Goal: Task Accomplishment & Management: Manage account settings

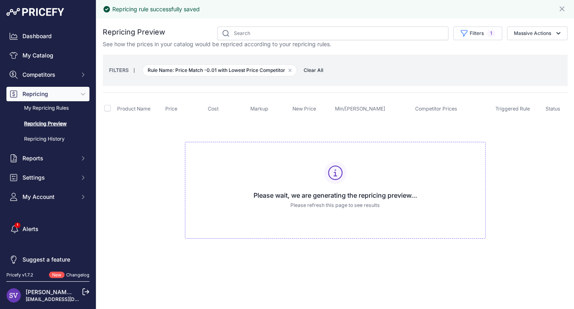
click at [49, 120] on link "Repricing Preview" at bounding box center [47, 124] width 83 height 14
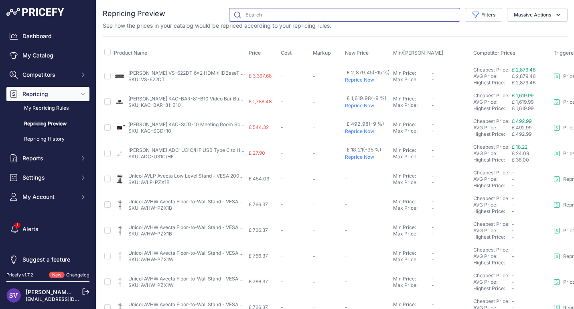
click at [265, 18] on input "text" at bounding box center [344, 15] width 231 height 14
type input "kramer"
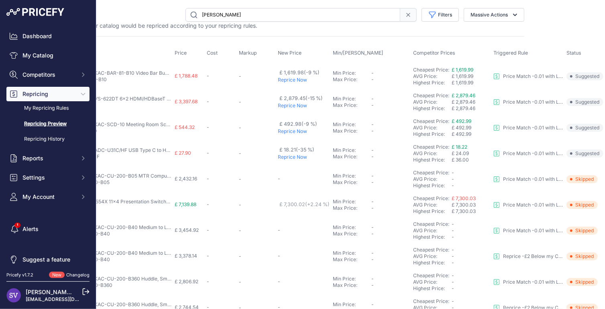
scroll to position [0, 80]
click at [462, 70] on span "£ 1,619.99" at bounding box center [462, 70] width 22 height 6
click at [459, 70] on span "£ 1,619.99" at bounding box center [462, 70] width 22 height 6
click at [466, 94] on span "£ 2,879.46" at bounding box center [463, 95] width 24 height 6
click at [296, 106] on p "Reprice Now" at bounding box center [304, 105] width 52 height 6
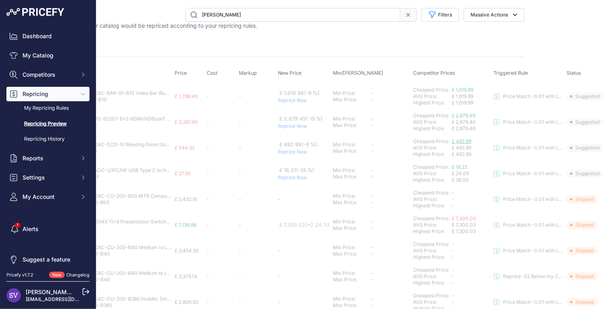
click at [462, 141] on span "£ 492.99" at bounding box center [461, 141] width 20 height 6
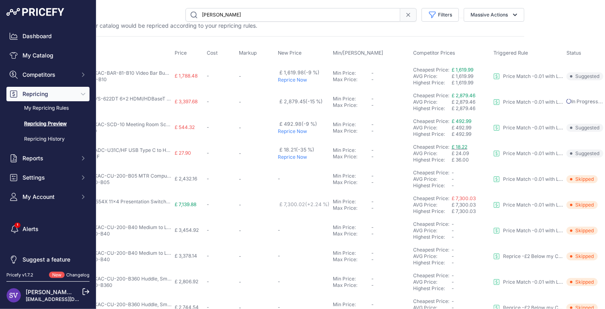
click at [452, 144] on span "£ 18.22" at bounding box center [459, 147] width 16 height 6
click at [290, 157] on p "Reprice Now" at bounding box center [304, 157] width 52 height 6
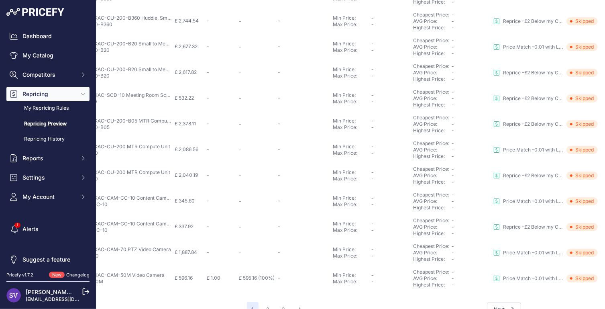
scroll to position [307, 80]
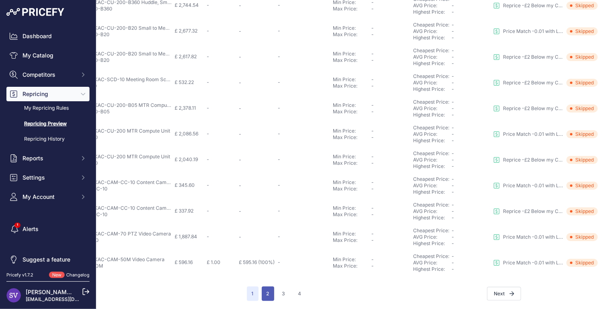
click at [262, 292] on button "2" at bounding box center [268, 293] width 12 height 14
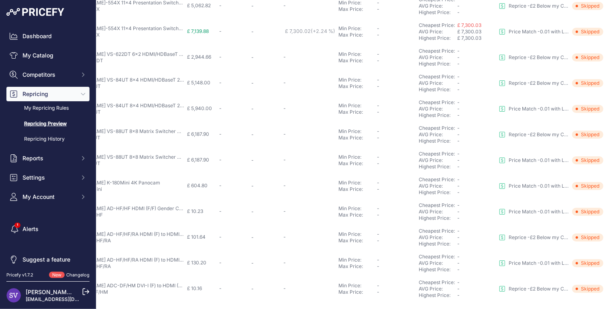
scroll to position [307, 67]
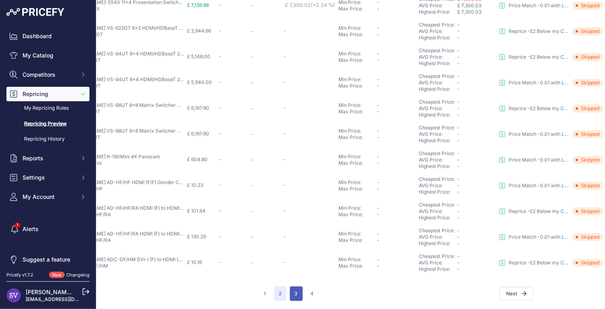
click at [290, 286] on button "3" at bounding box center [296, 293] width 13 height 14
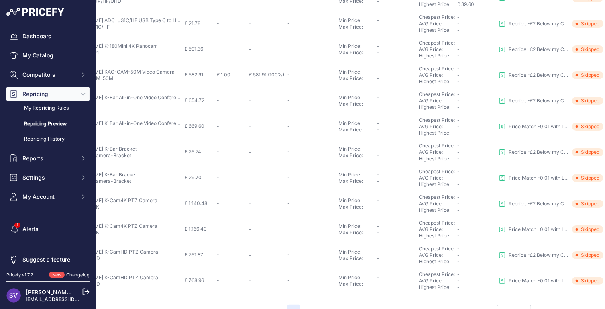
scroll to position [307, 67]
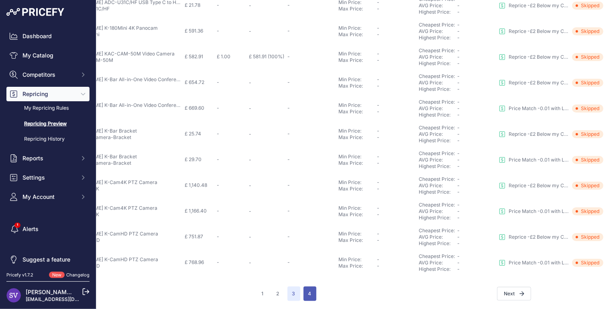
click at [305, 286] on button "4" at bounding box center [309, 293] width 13 height 14
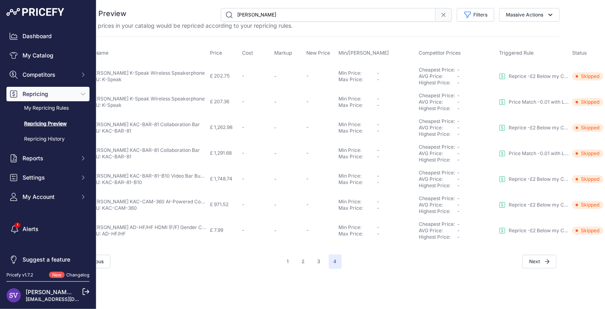
scroll to position [0, 39]
click at [47, 50] on link "My Catalog" at bounding box center [47, 55] width 83 height 14
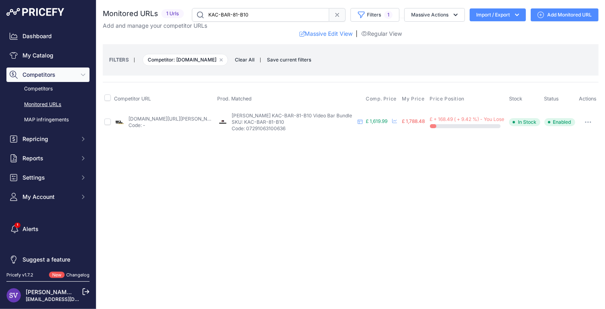
click at [148, 119] on link "backtotheoffice.co.uk/products/kramer-electronics-kac-bar-81-b10?prirule_jdsnik…" at bounding box center [173, 119] width 91 height 6
click at [171, 109] on td "backtotheoffice.co.uk/products/kramer-electronics-kac-bar-81-b10?prirule_jdsnik…" at bounding box center [163, 122] width 103 height 26
click at [180, 116] on link "backtotheoffice.co.uk/products/kramer-electronics-kac-bar-81-b10?prirule_jdsnik…" at bounding box center [173, 119] width 91 height 6
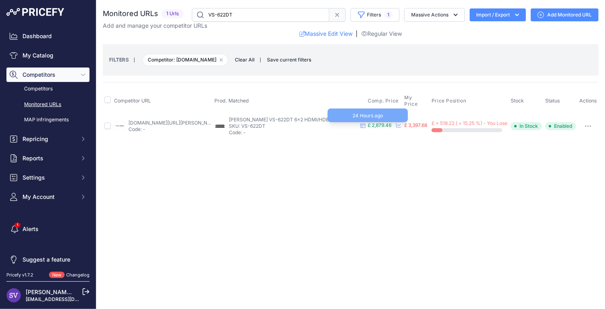
click at [378, 123] on span "£ 2,879.46" at bounding box center [380, 125] width 24 height 6
click at [379, 122] on span "£ 2,879.46" at bounding box center [380, 125] width 24 height 6
click at [182, 120] on link "rcblogic.co.uk/product/kramer-vs-622dt-4k-60hz-6x2-hdmihdbaset-matrixcontrol-ga…" at bounding box center [173, 123] width 91 height 6
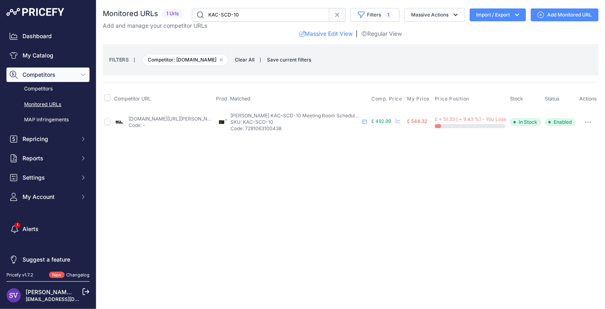
click at [181, 118] on link "[DOMAIN_NAME][URL][PERSON_NAME]" at bounding box center [173, 119] width 91 height 6
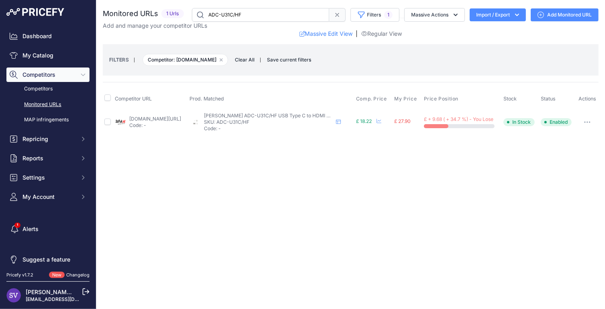
click at [152, 122] on p "Code: -" at bounding box center [155, 125] width 52 height 6
click at [153, 120] on link "stuff-uk.net/p-3312242.aspx?prirule_jdsnikfkfjsd=9332" at bounding box center [155, 119] width 52 height 6
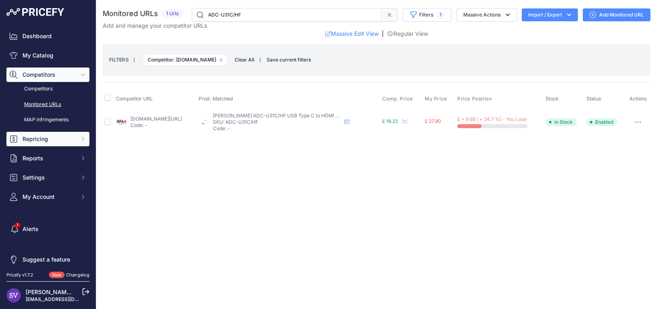
click at [49, 141] on span "Repricing" at bounding box center [48, 139] width 53 height 8
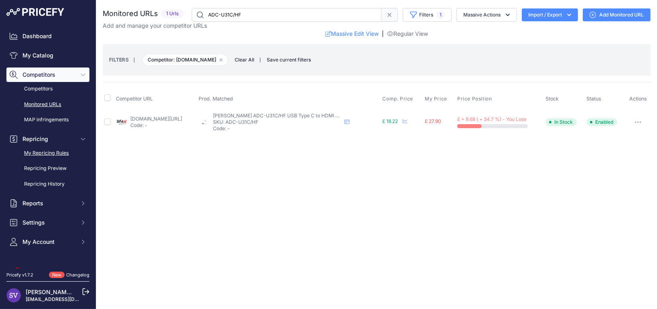
click at [62, 152] on link "My Repricing Rules" at bounding box center [47, 153] width 83 height 14
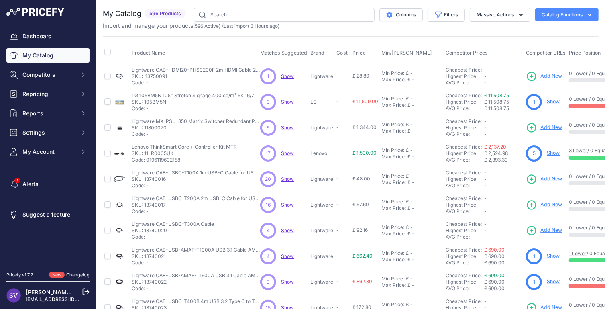
drag, startPoint x: 0, startPoint y: 0, endPoint x: 592, endPoint y: 1, distance: 592.3
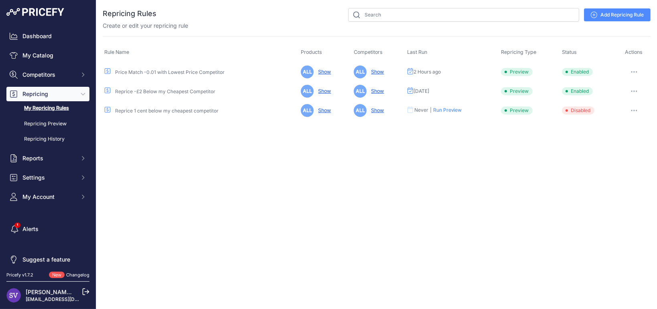
click at [323, 109] on link "Show" at bounding box center [323, 110] width 16 height 6
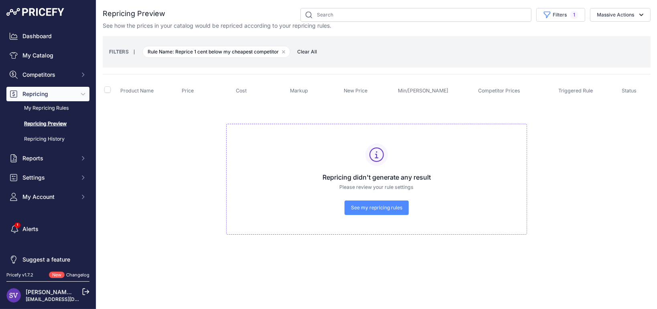
click at [390, 217] on div "Repricing didn't generate any result Please review your rule settings See my re…" at bounding box center [376, 179] width 301 height 111
click at [392, 211] on link "See my repricing rules" at bounding box center [377, 207] width 64 height 14
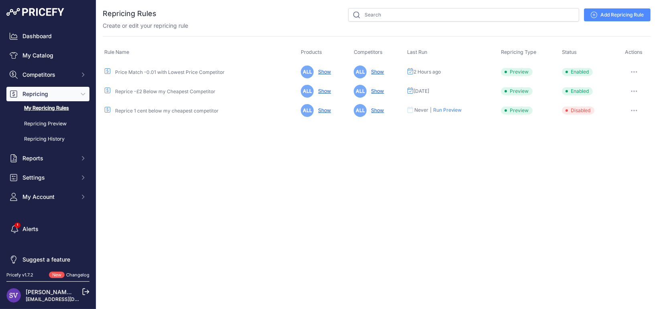
click at [325, 71] on link "Show" at bounding box center [323, 72] width 16 height 6
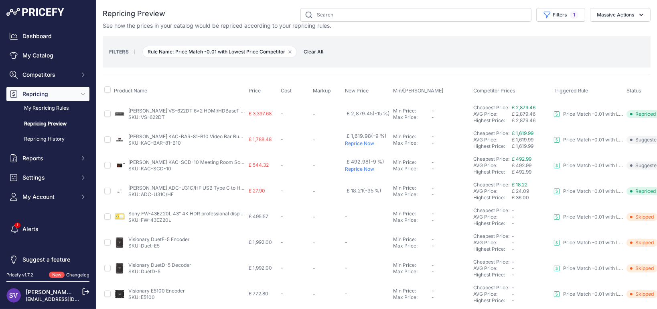
click at [60, 96] on span "Repricing" at bounding box center [48, 94] width 53 height 8
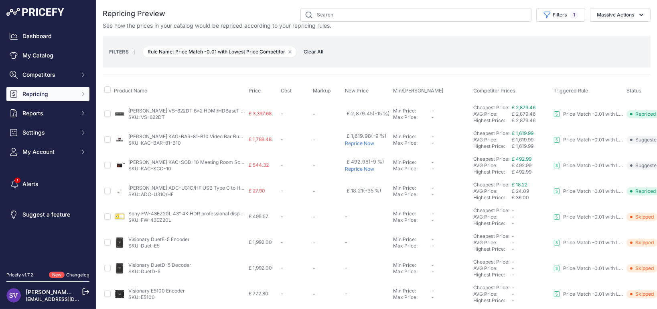
click at [61, 101] on div "Dashboard My Catalog Competitors Competitors Monitored URLs MAP infringements R…" at bounding box center [47, 94] width 83 height 130
click at [65, 94] on span "Repricing" at bounding box center [48, 94] width 53 height 8
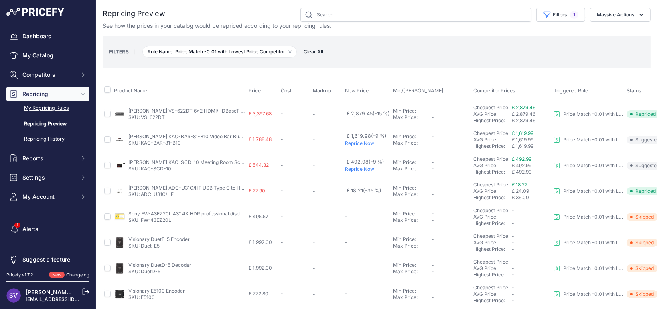
click at [61, 105] on link "My Repricing Rules" at bounding box center [47, 108] width 83 height 14
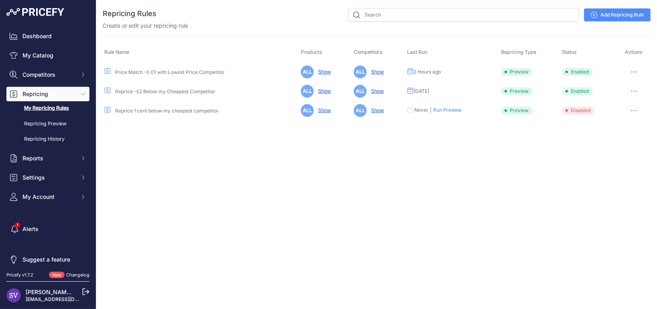
click at [637, 73] on button "button" at bounding box center [634, 71] width 16 height 11
click at [622, 86] on link "Edit" at bounding box center [623, 88] width 51 height 13
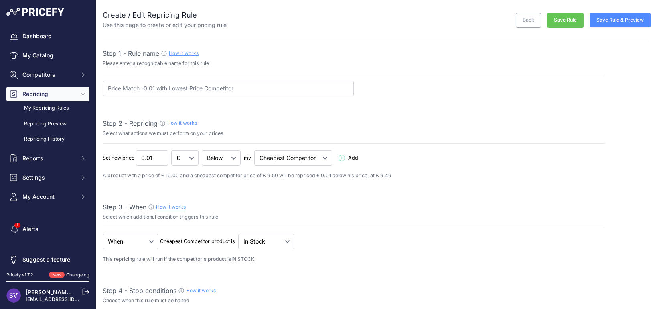
select select "7"
click at [266, 89] on input "Price Match -0.01 with Lowest Price Competitor" at bounding box center [228, 88] width 251 height 15
type input "Price Match -0.01 with Lowest Price Competitor ([PERSON_NAME])"
click at [552, 15] on button "Save Rule" at bounding box center [565, 20] width 37 height 15
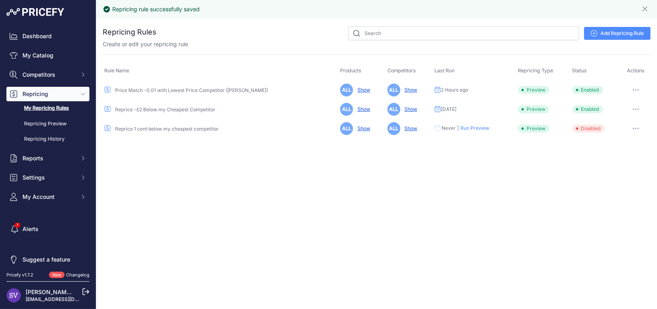
click at [638, 109] on button "button" at bounding box center [636, 109] width 16 height 11
click at [610, 125] on link "Edit" at bounding box center [623, 126] width 51 height 13
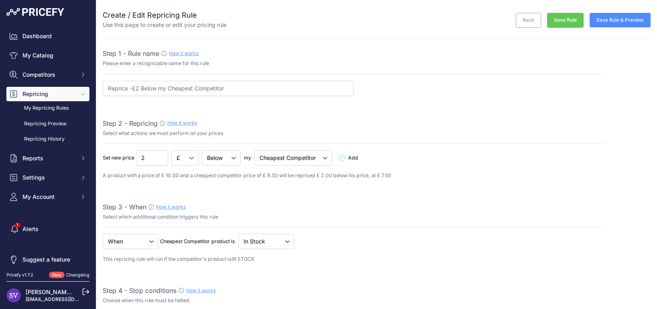
select select "7"
click at [264, 85] on input "Reprice -£2 Below my Cheapest Competitor" at bounding box center [228, 88] width 251 height 15
type input "Reprice -£2 Below my Cheapest Competitor (Samsung)"
click at [551, 16] on button "Save Rule" at bounding box center [565, 20] width 37 height 15
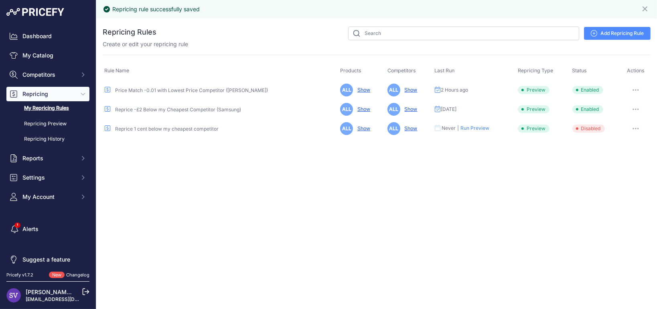
click at [631, 106] on button "button" at bounding box center [636, 109] width 16 height 11
click at [614, 124] on link "Edit" at bounding box center [623, 126] width 51 height 13
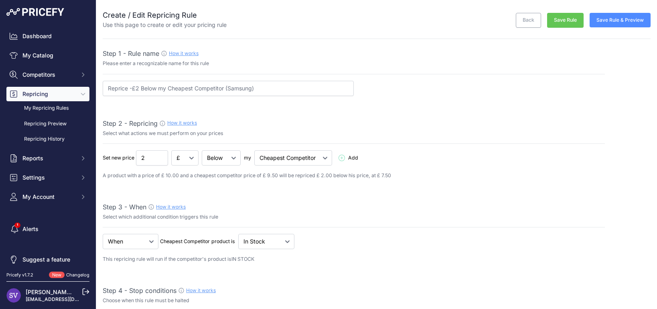
select select "7"
drag, startPoint x: 138, startPoint y: 88, endPoint x: 173, endPoint y: 87, distance: 34.9
click at [138, 88] on input "Reprice -£2 Below my Cheapest Competitor (Samsung)" at bounding box center [228, 88] width 251 height 15
type input "Reprice -£0.1 Below my Cheapest Competitor (Samsung)"
click at [149, 152] on input "2" at bounding box center [152, 157] width 32 height 15
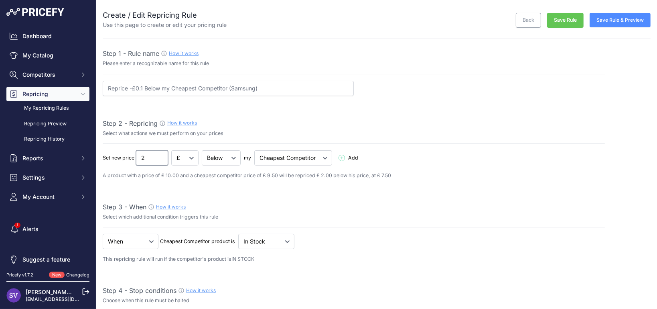
drag, startPoint x: 153, startPoint y: 157, endPoint x: 121, endPoint y: 156, distance: 31.7
click at [121, 156] on div "Set new price 2 £ % Below Add" at bounding box center [354, 157] width 502 height 15
type input "0.1"
click at [328, 213] on p "Select which additional condition triggers this rule" at bounding box center [354, 217] width 502 height 8
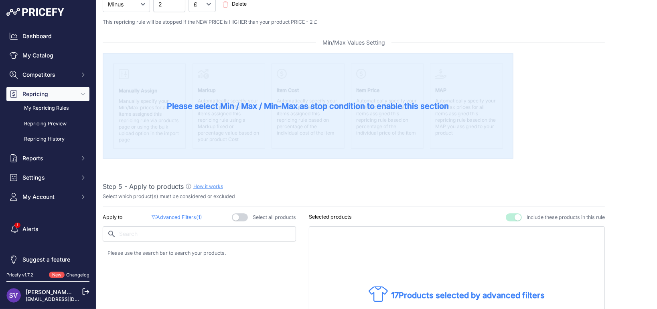
scroll to position [254, 0]
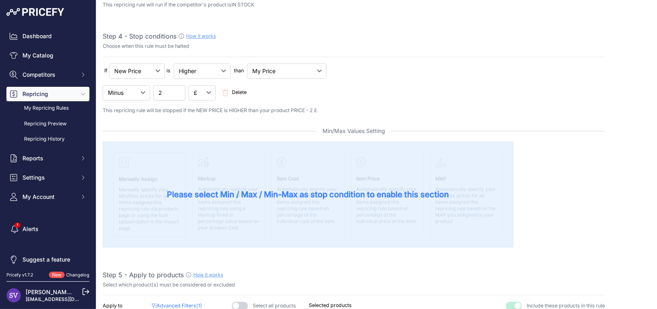
click at [240, 91] on span "Delete" at bounding box center [239, 93] width 15 height 8
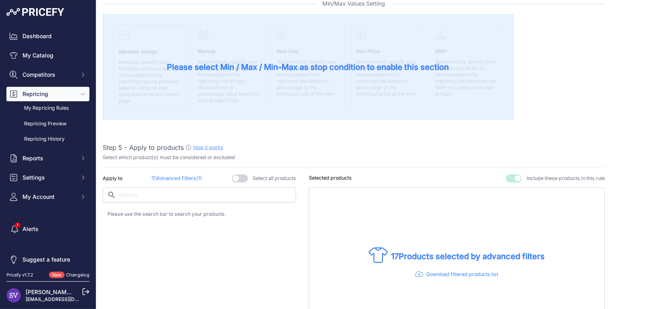
scroll to position [368, 0]
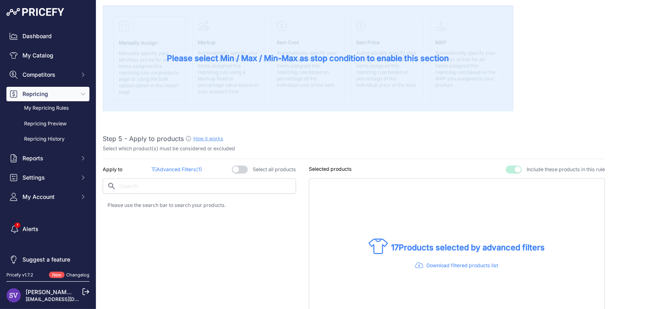
click at [184, 169] on p "Advanced Filters ( 1 )" at bounding box center [177, 170] width 51 height 8
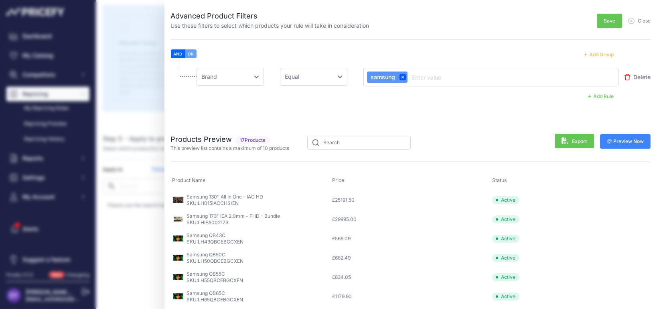
click at [631, 24] on span "Close" at bounding box center [639, 21] width 22 height 6
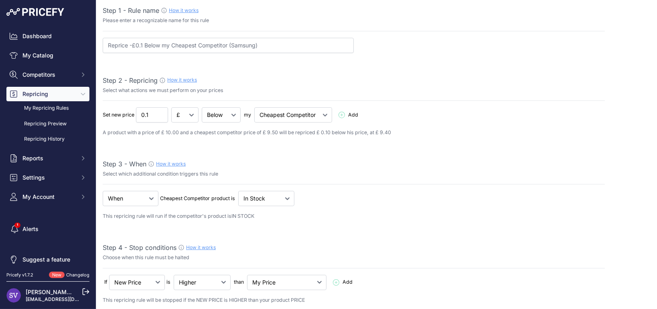
scroll to position [0, 0]
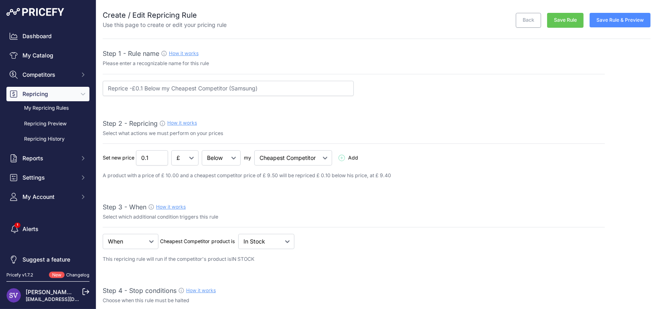
click at [565, 18] on button "Save Rule" at bounding box center [565, 20] width 37 height 15
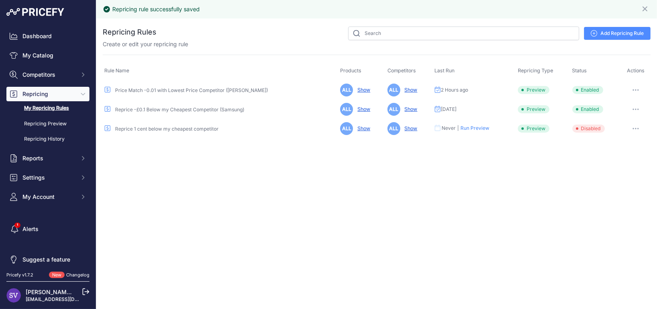
click at [636, 111] on button "button" at bounding box center [636, 109] width 16 height 11
click at [618, 138] on button "Run Preview" at bounding box center [623, 138] width 51 height 13
